Goal: Entertainment & Leisure: Consume media (video, audio)

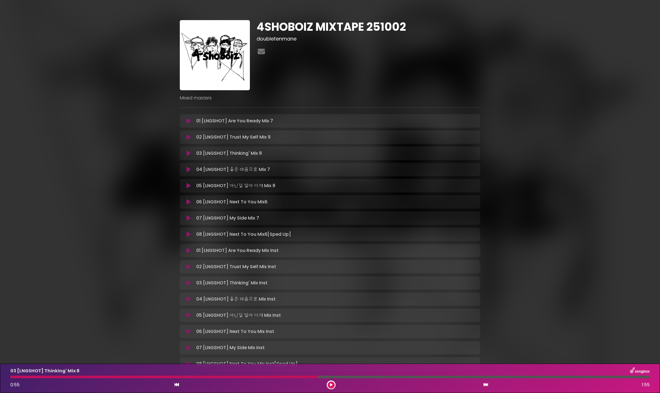
click at [189, 168] on icon at bounding box center [189, 170] width 4 height 6
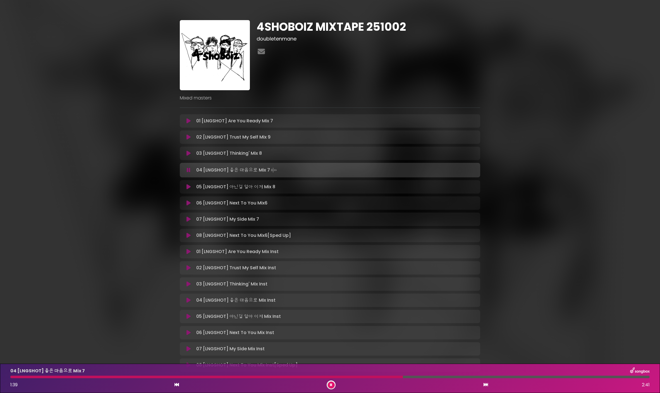
drag, startPoint x: 412, startPoint y: 378, endPoint x: 419, endPoint y: 377, distance: 7.3
click at [412, 378] on div at bounding box center [329, 377] width 639 height 3
click at [433, 377] on div at bounding box center [329, 377] width 639 height 3
click at [448, 377] on div at bounding box center [329, 377] width 639 height 3
drag, startPoint x: 474, startPoint y: 377, endPoint x: 479, endPoint y: 377, distance: 5.0
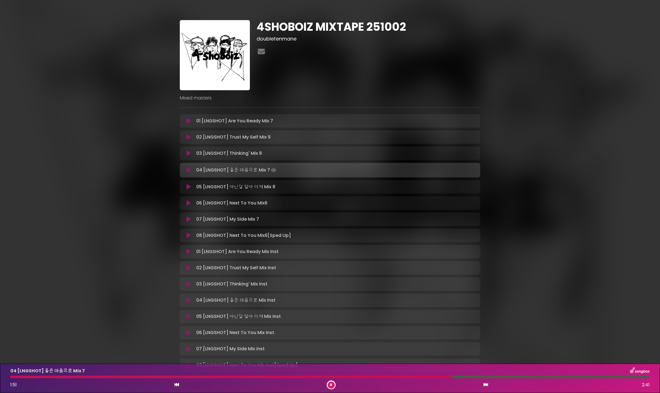
click at [475, 377] on div at bounding box center [329, 377] width 639 height 3
click at [187, 188] on icon at bounding box center [189, 187] width 4 height 6
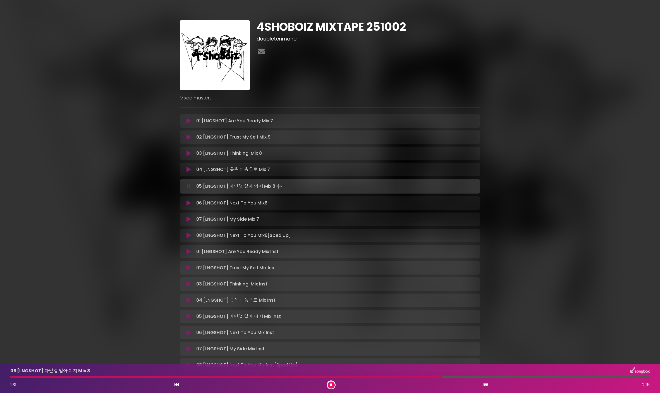
click at [471, 377] on div at bounding box center [329, 377] width 639 height 3
click at [496, 376] on div at bounding box center [329, 377] width 639 height 3
click at [484, 385] on icon at bounding box center [486, 384] width 4 height 4
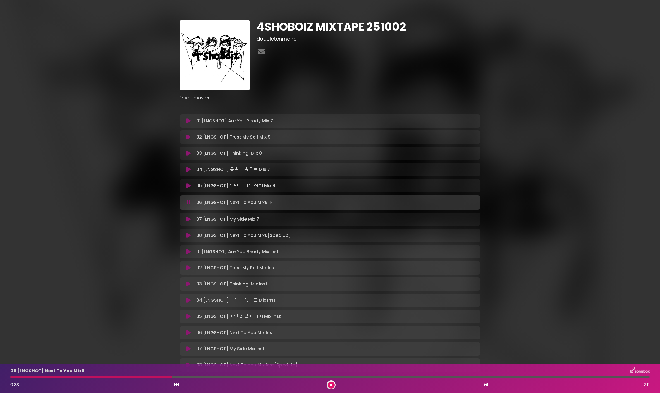
click at [332, 386] on icon at bounding box center [331, 384] width 2 height 3
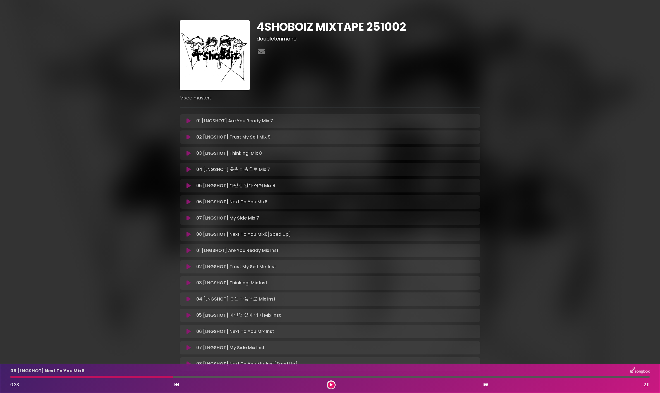
click at [332, 385] on icon at bounding box center [331, 384] width 3 height 3
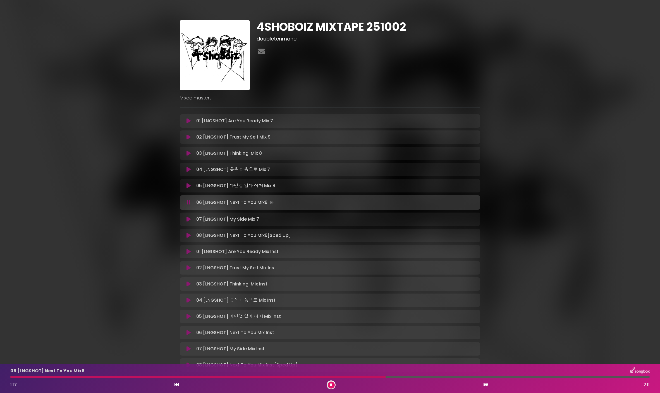
click at [188, 221] on icon at bounding box center [189, 219] width 4 height 6
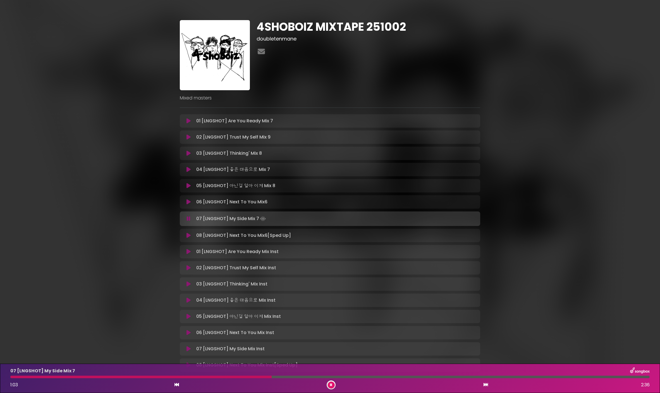
click at [287, 377] on div at bounding box center [329, 377] width 639 height 3
click at [186, 236] on button at bounding box center [188, 236] width 11 height 6
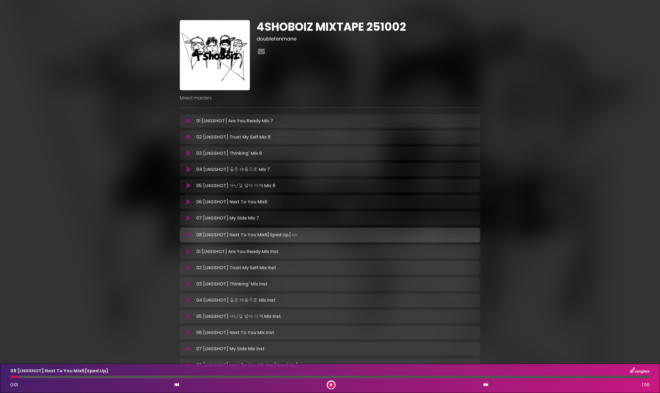
click at [42, 376] on div at bounding box center [329, 377] width 639 height 3
click at [68, 376] on div at bounding box center [329, 377] width 639 height 3
drag, startPoint x: 102, startPoint y: 378, endPoint x: 105, endPoint y: 378, distance: 3.1
click at [102, 378] on div at bounding box center [329, 377] width 639 height 3
click at [188, 186] on icon at bounding box center [189, 186] width 4 height 6
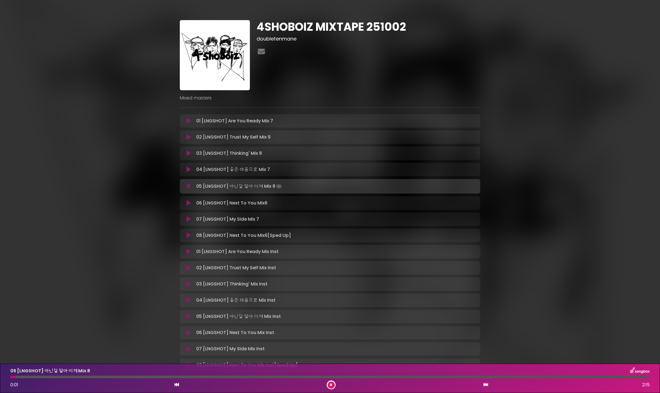
click at [82, 376] on div at bounding box center [329, 377] width 639 height 3
click at [330, 384] on button at bounding box center [331, 384] width 7 height 7
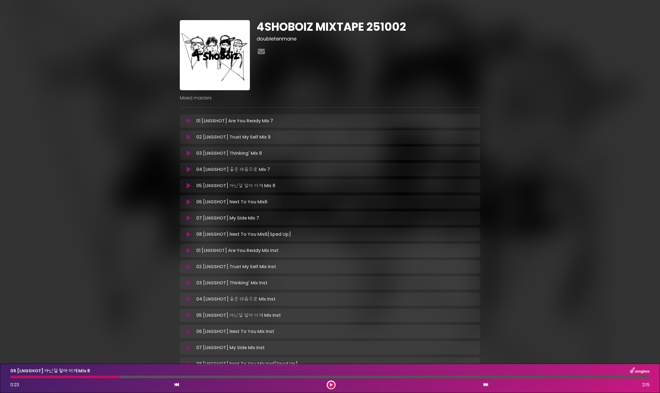
click at [187, 185] on icon at bounding box center [189, 186] width 4 height 6
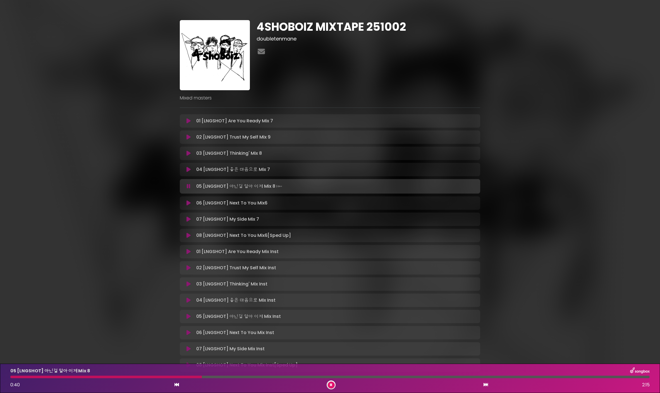
click at [332, 386] on button at bounding box center [331, 384] width 7 height 7
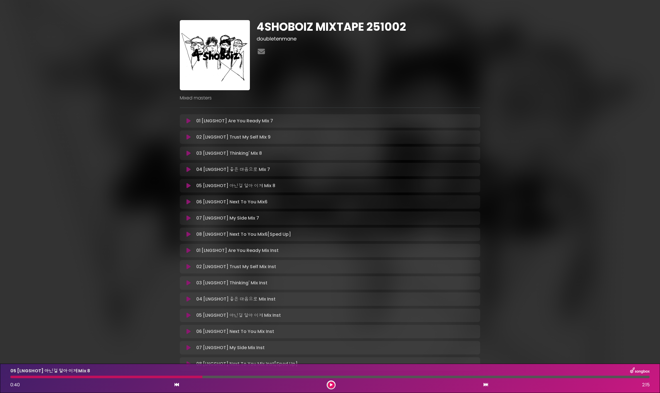
click at [332, 386] on icon at bounding box center [331, 384] width 3 height 3
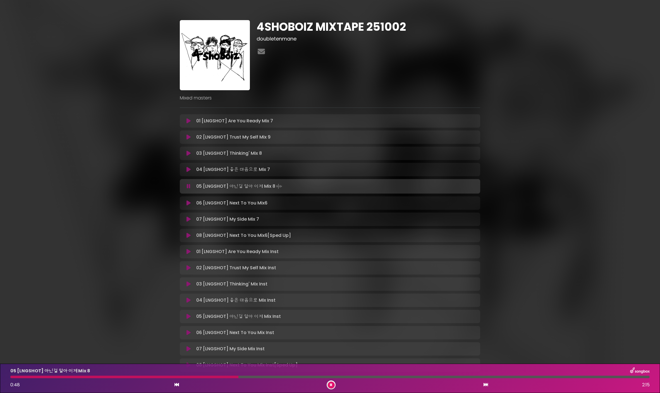
click at [331, 385] on button at bounding box center [331, 384] width 7 height 7
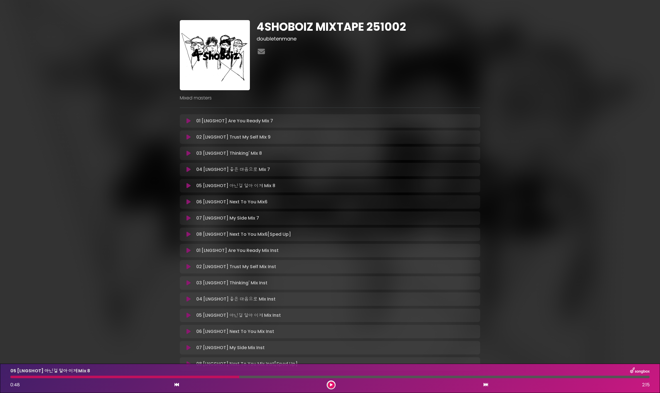
click at [331, 385] on icon at bounding box center [331, 384] width 3 height 3
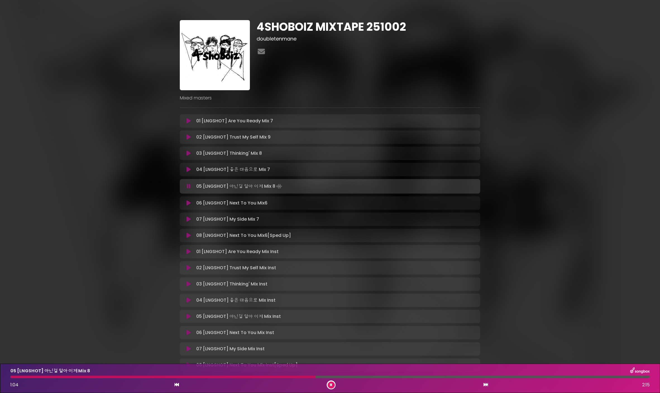
click at [330, 386] on button at bounding box center [331, 384] width 7 height 7
